Goal: Find specific page/section: Find specific page/section

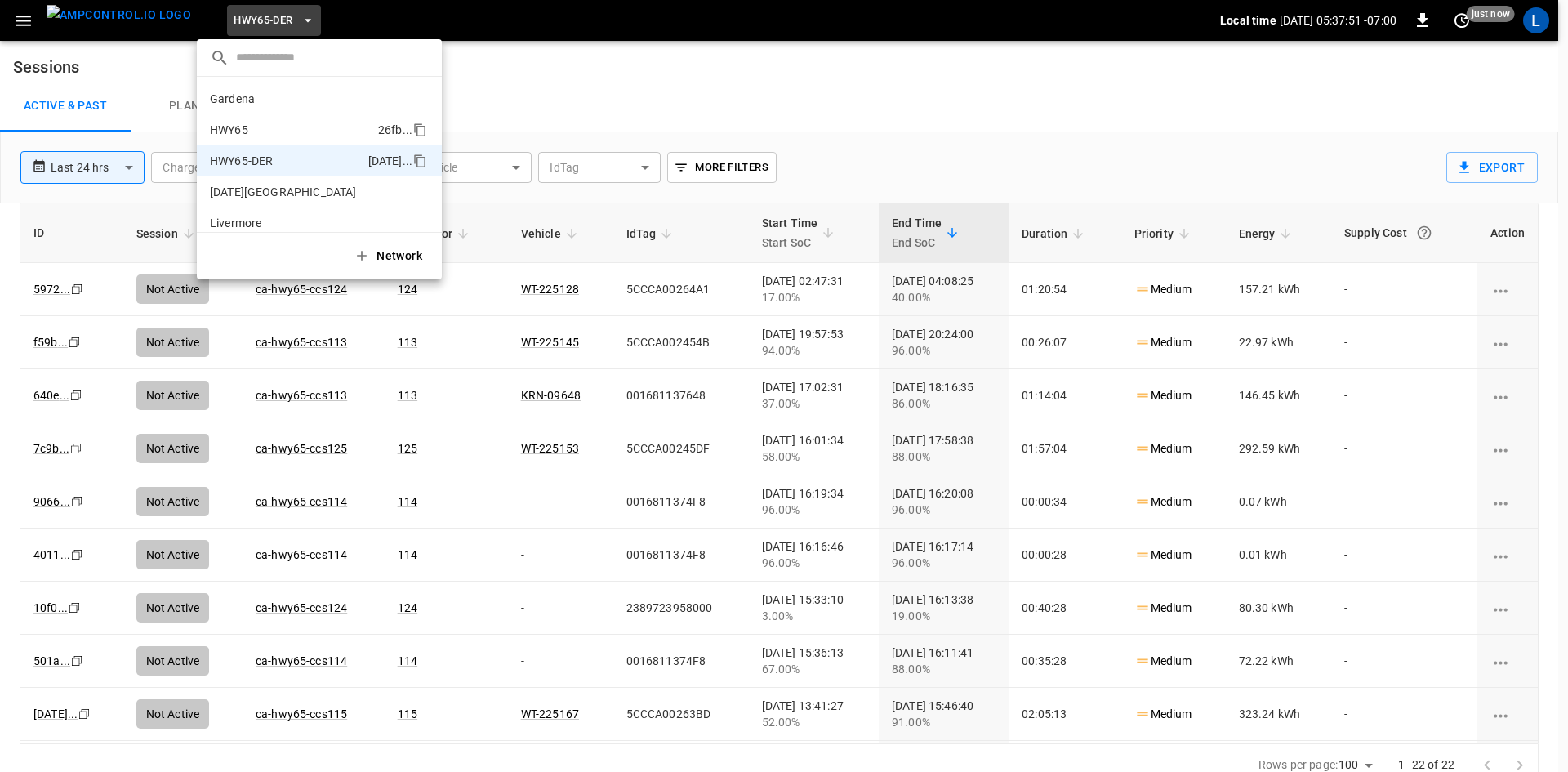
click at [279, 127] on p "HWY65" at bounding box center [290, 130] width 162 height 16
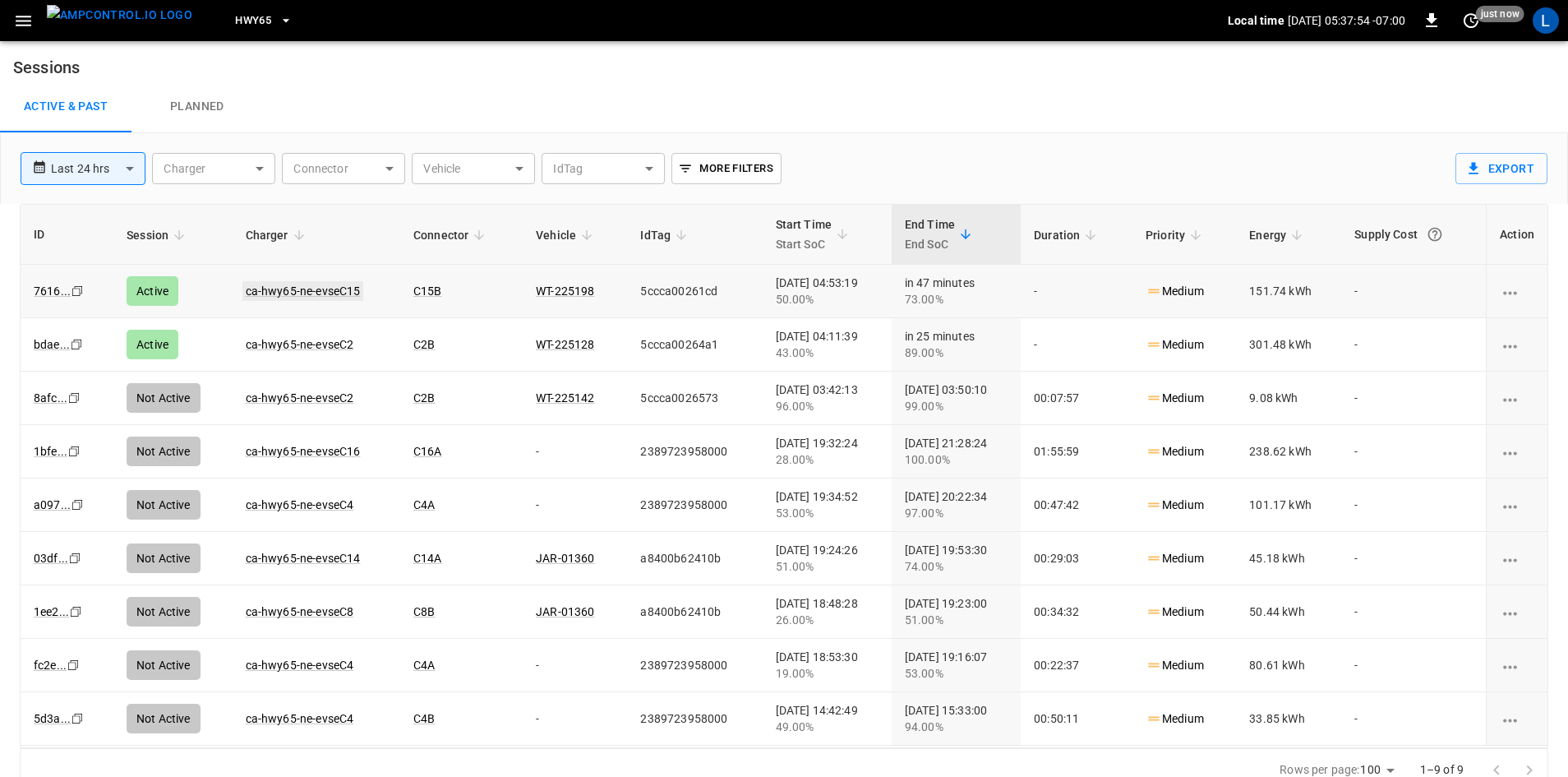
click at [326, 287] on link "ca-hwy65-ne-evseC15" at bounding box center [303, 291] width 122 height 19
click at [252, 342] on link "ca-hwy65-ne-evseC2" at bounding box center [300, 345] width 115 height 19
